Goal: Use online tool/utility: Utilize a website feature to perform a specific function

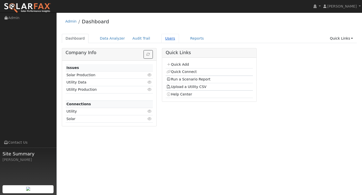
click at [170, 39] on link "Users" at bounding box center [170, 38] width 18 height 9
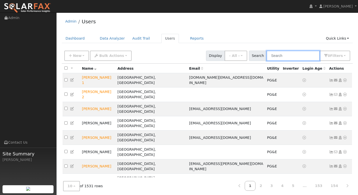
click at [281, 55] on input "text" at bounding box center [292, 56] width 53 height 10
paste input "[PERSON_NAME]"
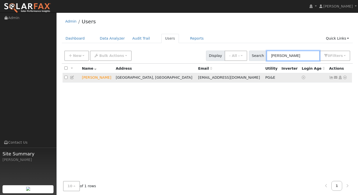
type input "[PERSON_NAME]"
click at [345, 77] on icon at bounding box center [345, 78] width 5 height 4
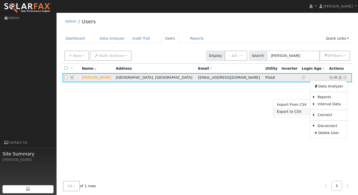
click at [301, 111] on link "Export to CSV" at bounding box center [291, 111] width 37 height 7
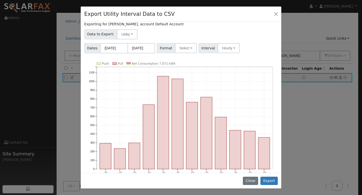
scroll to position [15, 0]
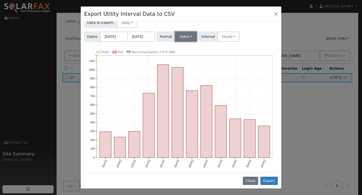
click at [188, 37] on button "Select" at bounding box center [186, 37] width 22 height 10
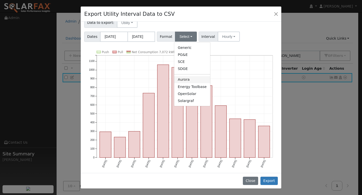
click at [198, 79] on link "Aurora" at bounding box center [192, 79] width 36 height 7
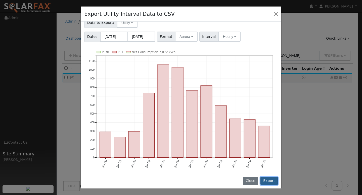
click at [268, 179] on button "Export" at bounding box center [268, 181] width 17 height 9
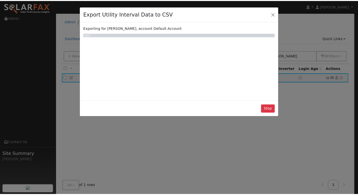
scroll to position [0, 0]
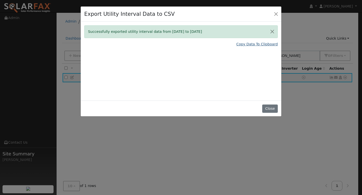
click at [249, 43] on link "Copy Data To Clipboard" at bounding box center [256, 44] width 41 height 5
click at [244, 44] on link "Copy Data To Clipboard" at bounding box center [256, 44] width 41 height 5
click at [275, 15] on button "Close" at bounding box center [275, 13] width 7 height 7
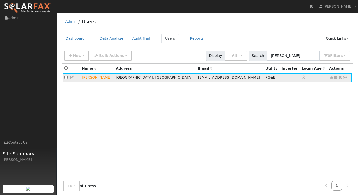
click at [344, 78] on icon at bounding box center [345, 78] width 5 height 4
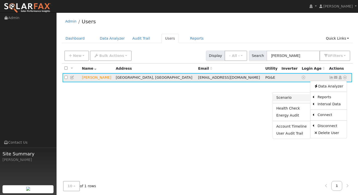
click at [295, 97] on link "Scenario" at bounding box center [291, 97] width 37 height 7
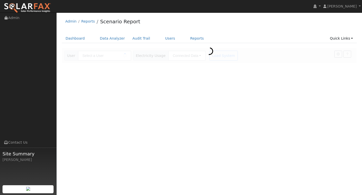
type input "[PERSON_NAME]"
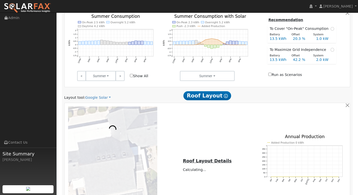
scroll to position [274, 0]
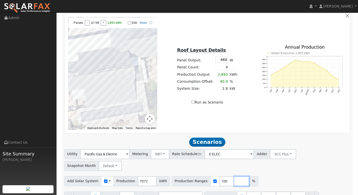
click at [234, 177] on input "number" at bounding box center [241, 182] width 15 height 10
type input "120"
click at [249, 177] on input "number" at bounding box center [256, 182] width 15 height 10
type input "140"
click at [264, 177] on input "number" at bounding box center [271, 182] width 15 height 10
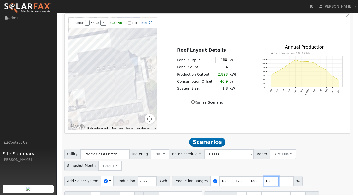
type input "160"
click at [278, 177] on input "number" at bounding box center [285, 182] width 15 height 10
type input "180"
click at [222, 177] on input "100" at bounding box center [226, 182] width 15 height 10
type input "120"
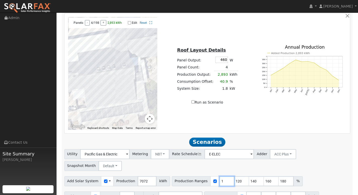
type input "140"
type input "160"
type input "180"
type input "120"
click at [278, 177] on input "number" at bounding box center [285, 182] width 15 height 10
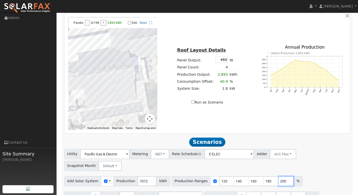
type input "200"
click at [280, 192] on input "40.5" at bounding box center [283, 197] width 15 height 10
type input "4"
click at [220, 177] on input "120" at bounding box center [226, 182] width 15 height 10
type input "140"
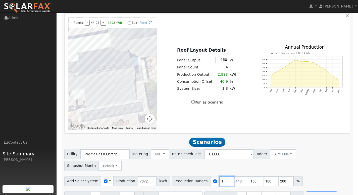
type input "160"
type input "180"
type input "200"
type input "140"
click at [278, 177] on input "number" at bounding box center [285, 182] width 15 height 10
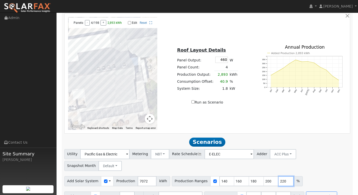
type input "220"
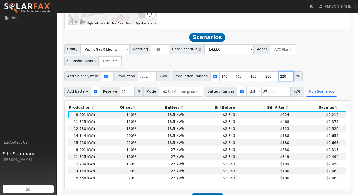
scroll to position [396, 0]
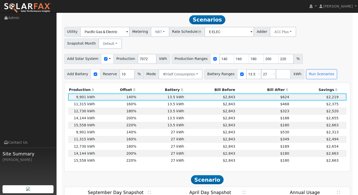
click at [276, 87] on th "Bill After" at bounding box center [263, 90] width 54 height 7
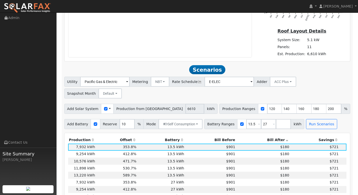
scroll to position [331, 0]
